Goal: Navigation & Orientation: Find specific page/section

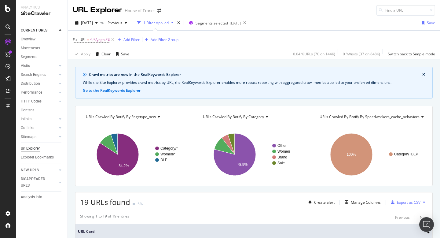
scroll to position [287, 0]
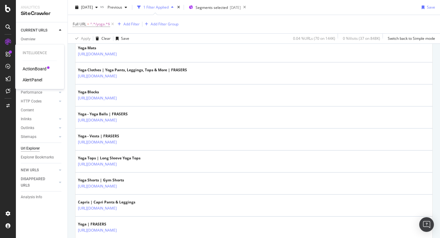
click at [40, 69] on div "ActionBoard" at bounding box center [35, 69] width 24 height 6
